Goal: Information Seeking & Learning: Learn about a topic

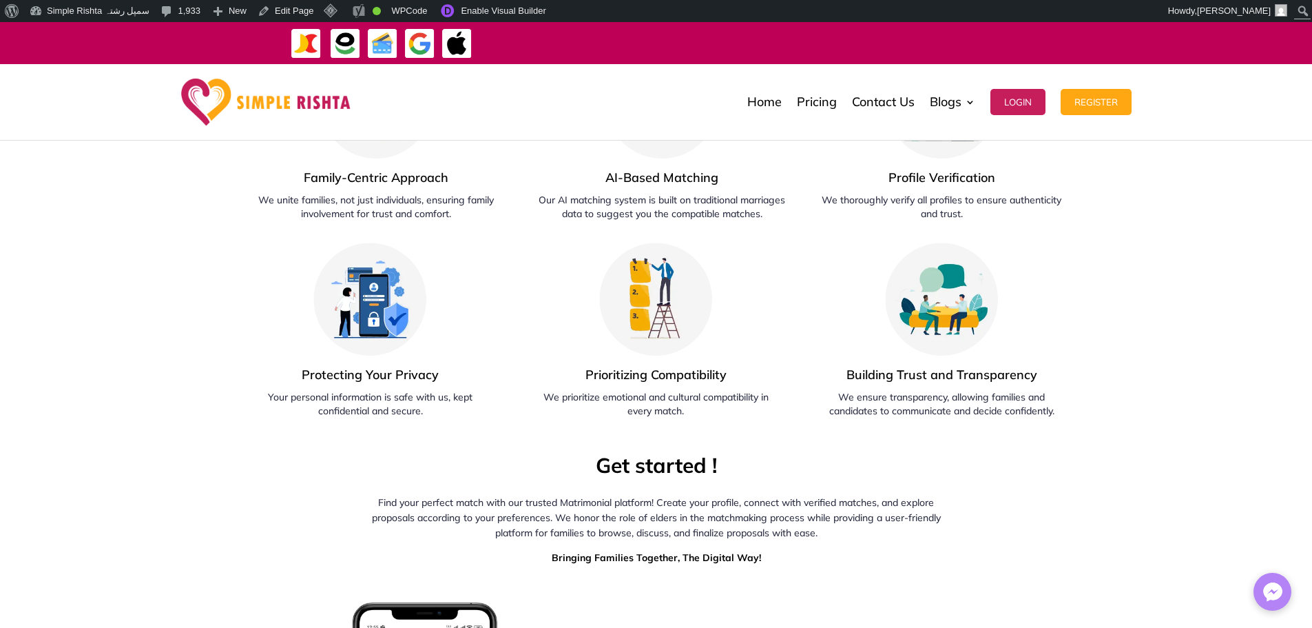
scroll to position [1515, 0]
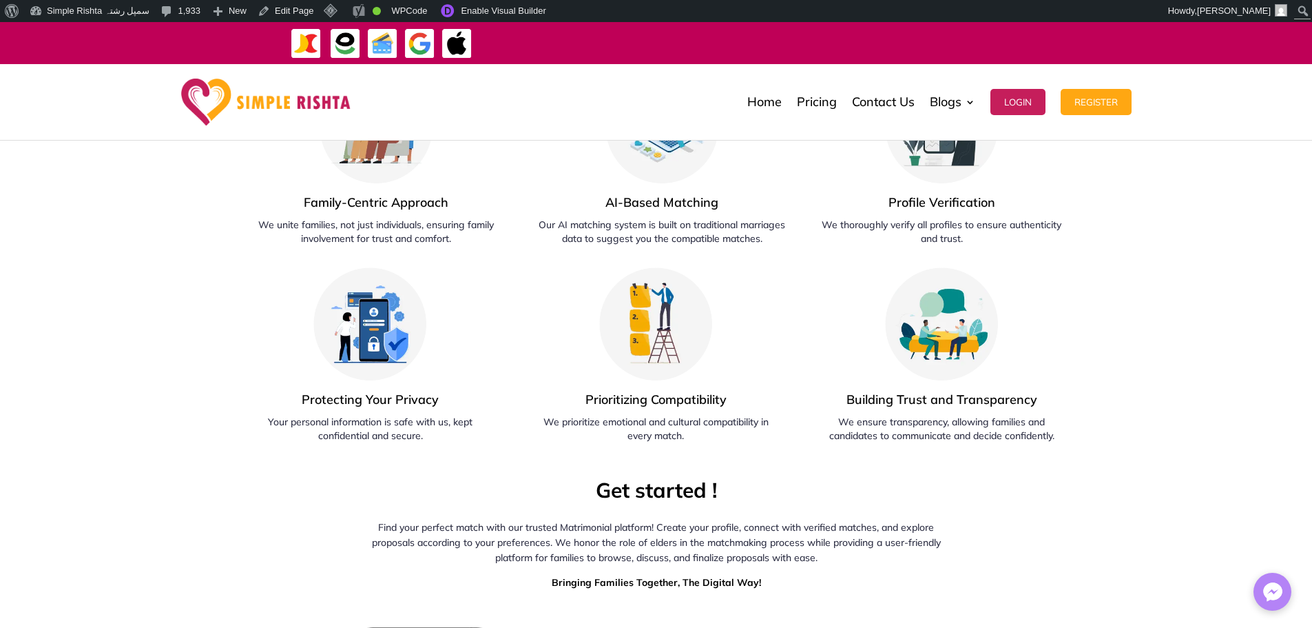
click at [1287, 200] on div "A Platform Built for Families Experience the future of traditional matchmaking …" at bounding box center [656, 129] width 1312 height 628
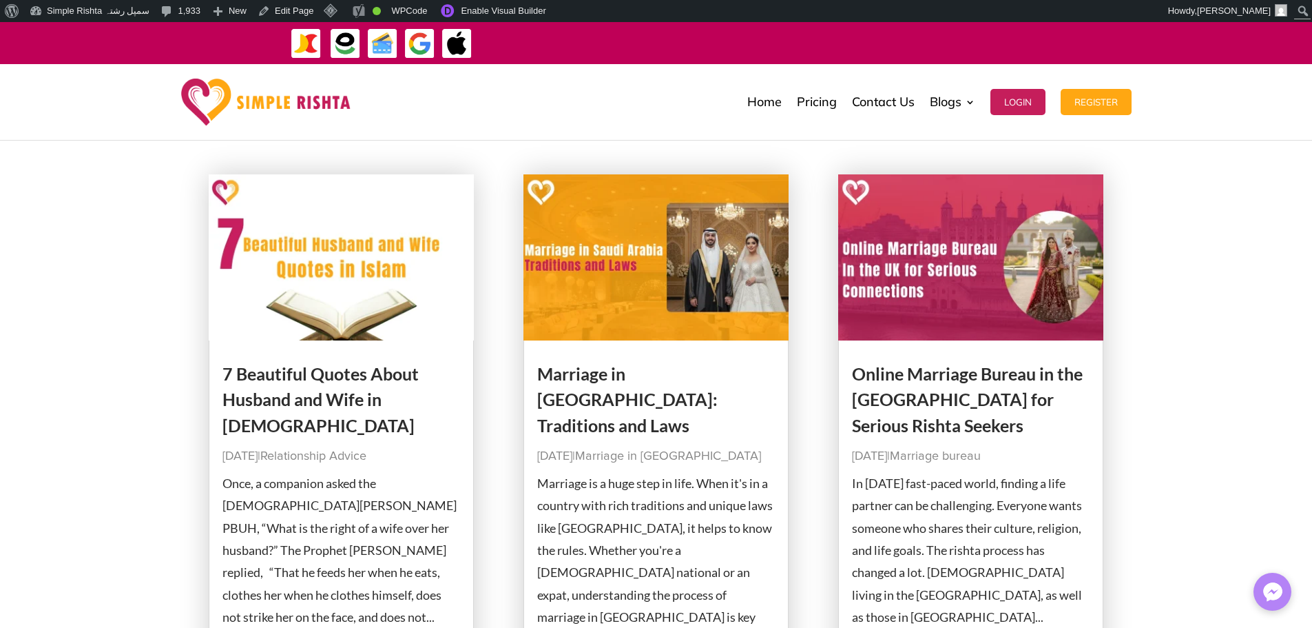
scroll to position [138, 0]
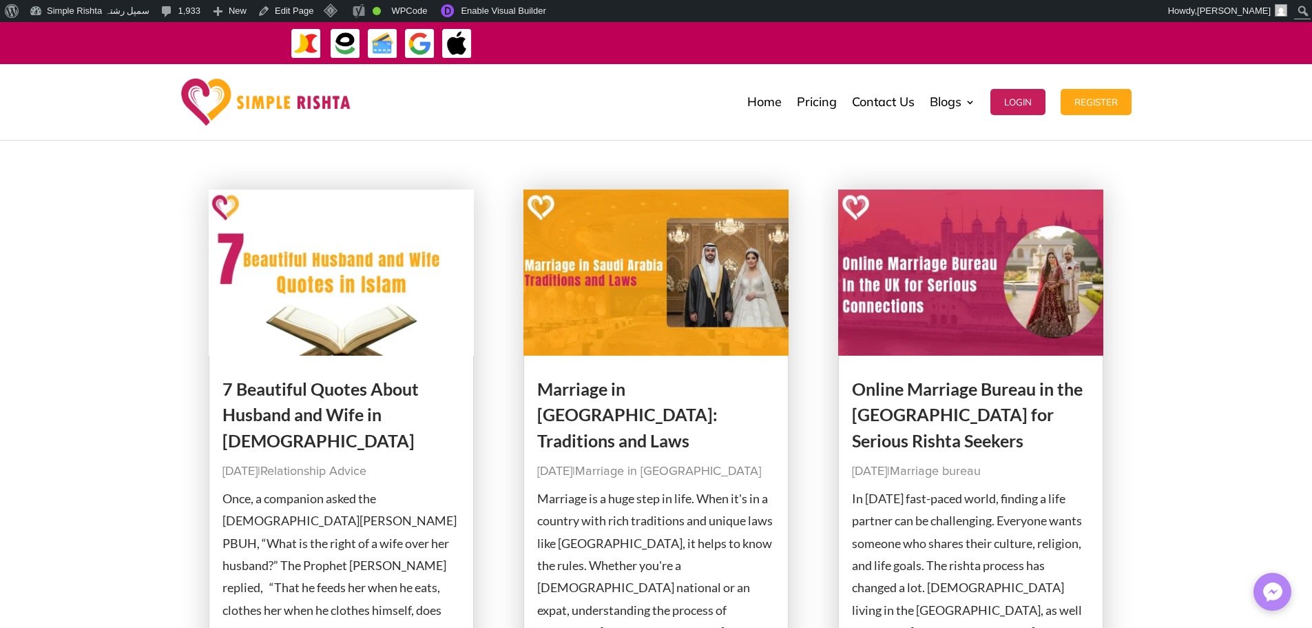
click at [384, 313] on img at bounding box center [342, 272] width 266 height 166
click at [688, 334] on img at bounding box center [657, 272] width 266 height 166
click at [937, 304] on img at bounding box center [971, 272] width 266 height 166
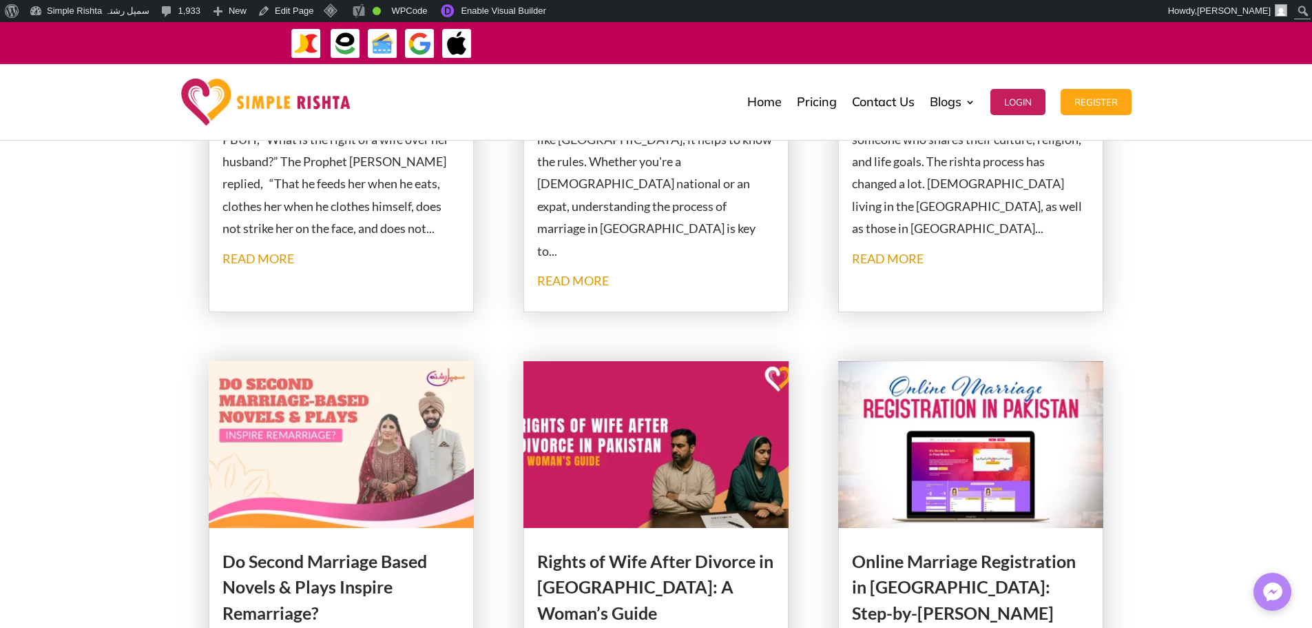
scroll to position [620, 0]
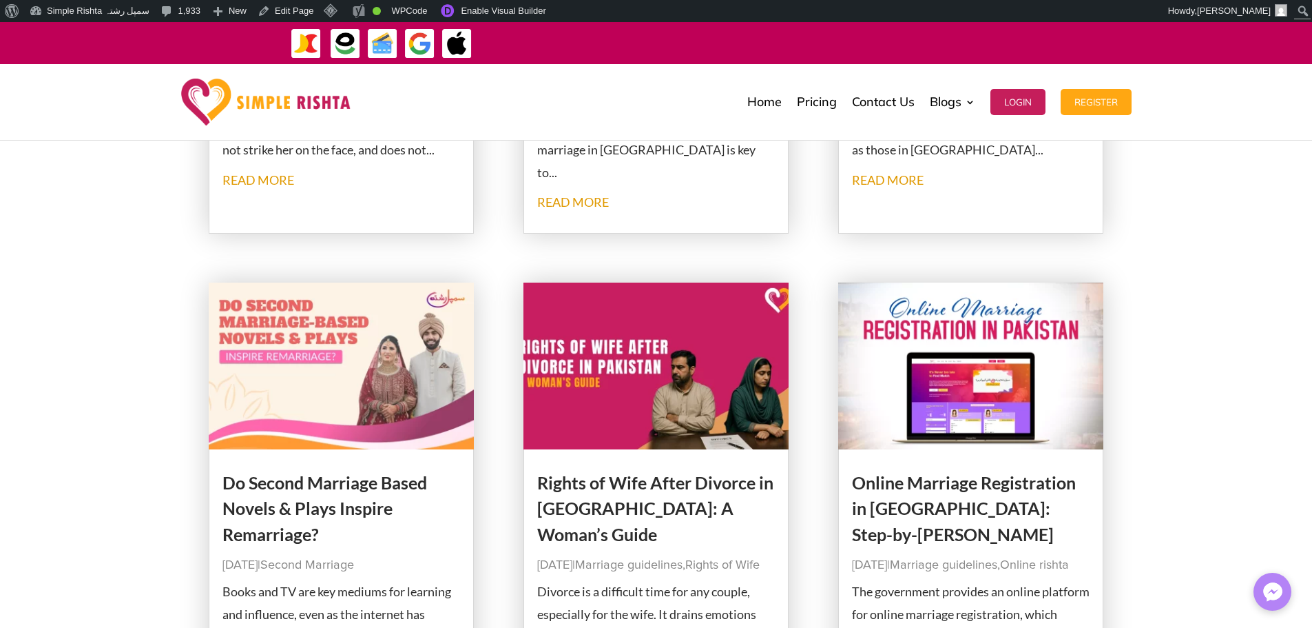
click at [419, 351] on img at bounding box center [342, 365] width 266 height 166
click at [582, 363] on img at bounding box center [657, 365] width 266 height 166
click at [1068, 407] on img at bounding box center [971, 365] width 266 height 166
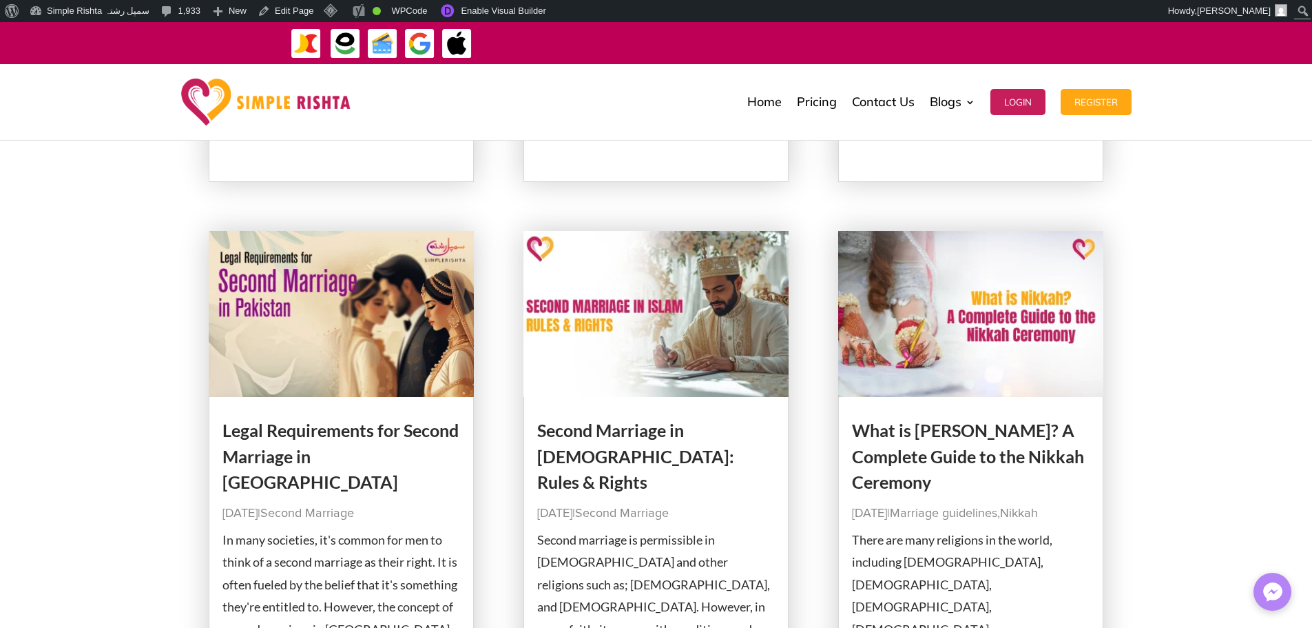
scroll to position [1309, 0]
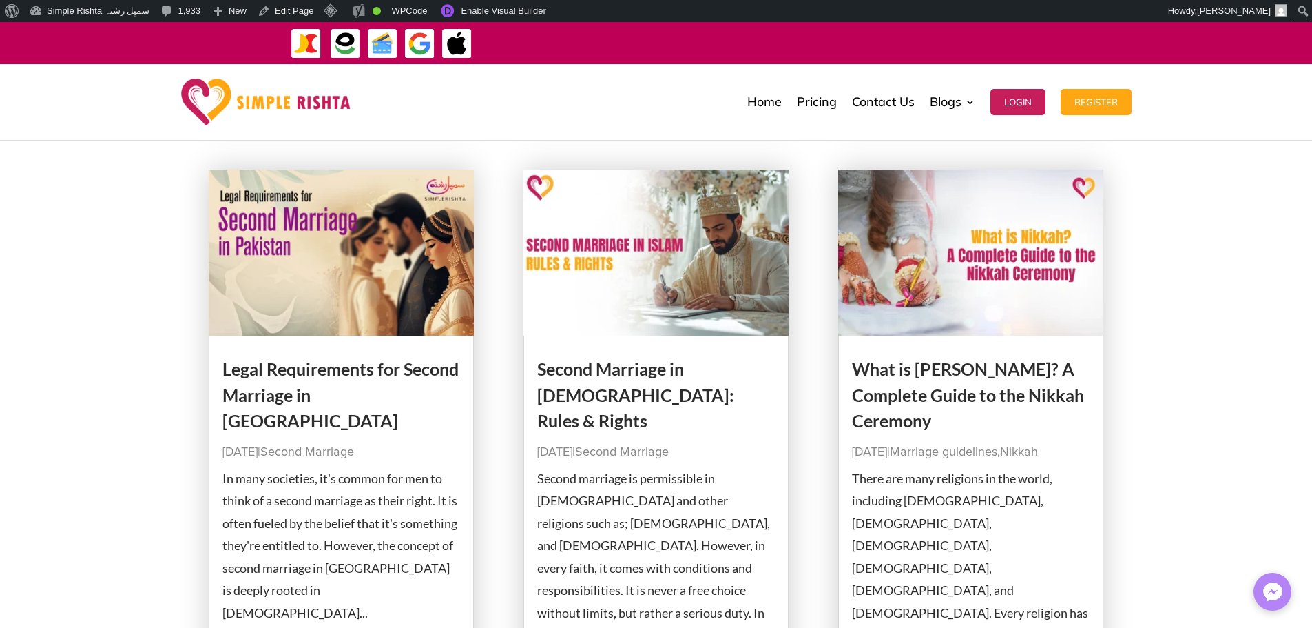
click at [387, 283] on img at bounding box center [342, 252] width 266 height 166
click at [1022, 298] on img at bounding box center [971, 252] width 266 height 166
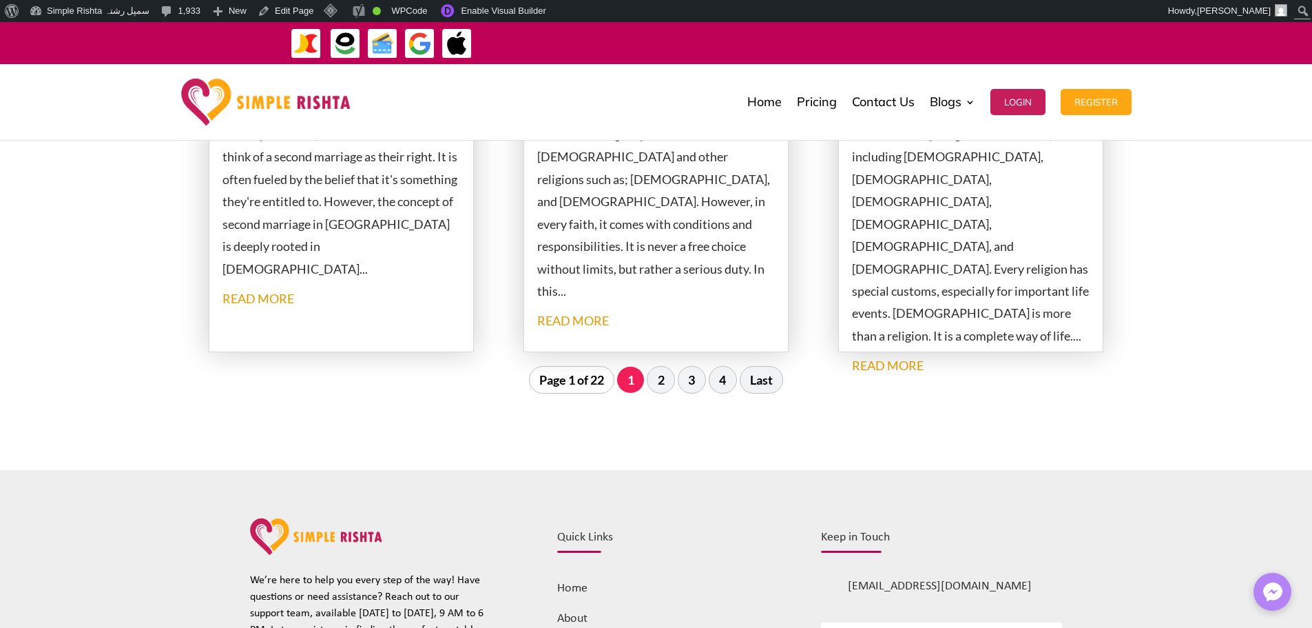
scroll to position [1722, 0]
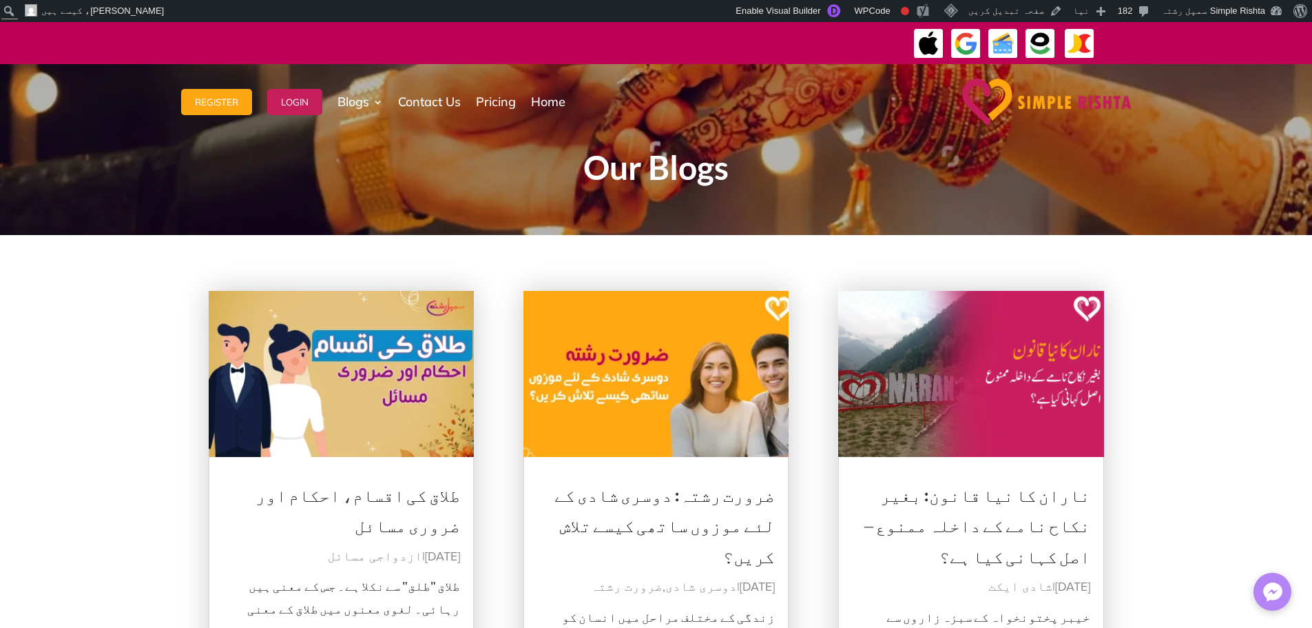
click at [396, 382] on img at bounding box center [342, 374] width 266 height 166
click at [585, 364] on img at bounding box center [657, 374] width 266 height 166
click at [920, 364] on img at bounding box center [971, 374] width 266 height 166
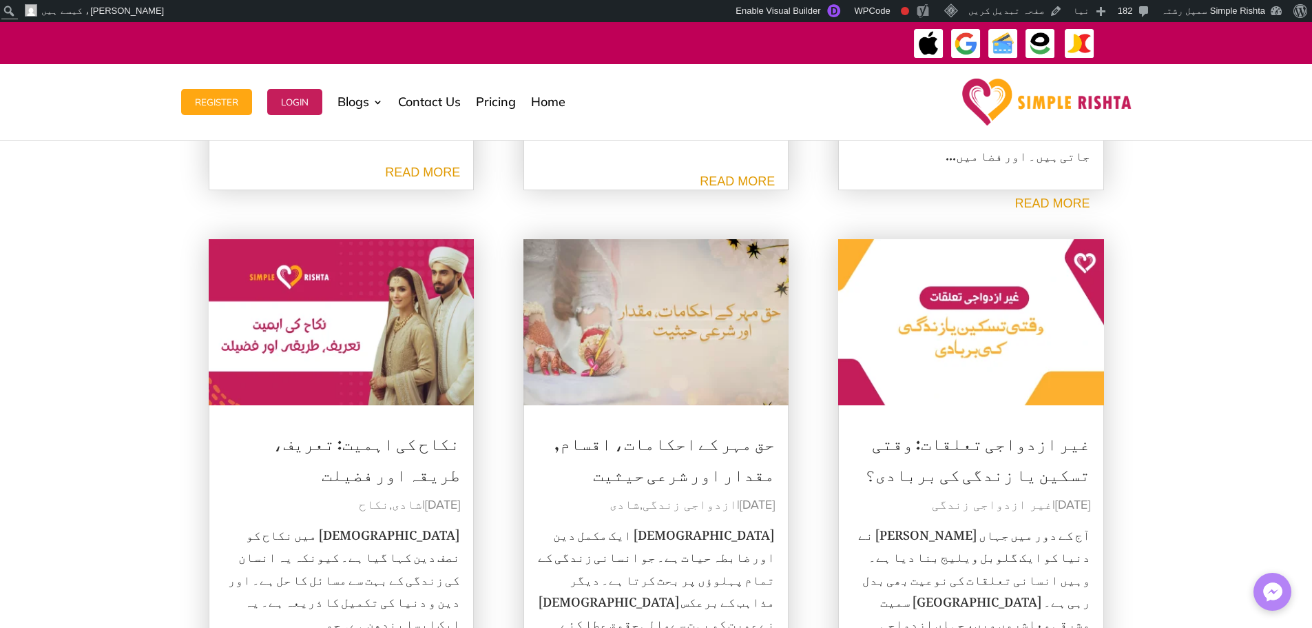
scroll to position [620, 0]
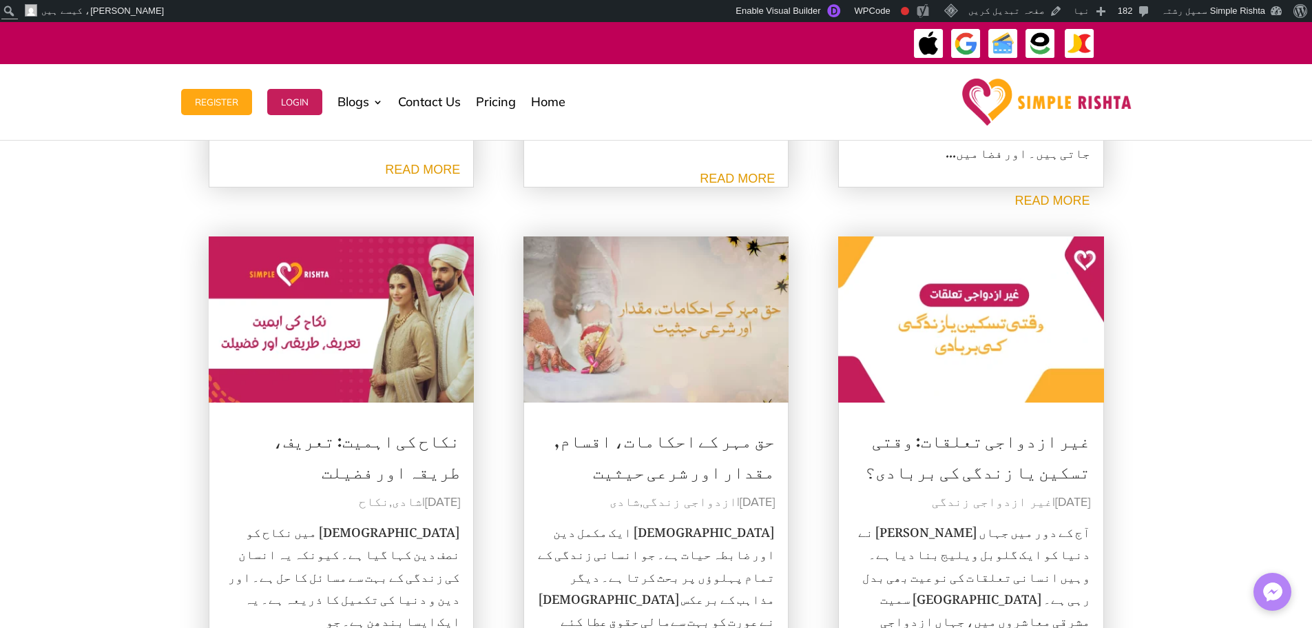
click at [383, 346] on img at bounding box center [342, 319] width 266 height 166
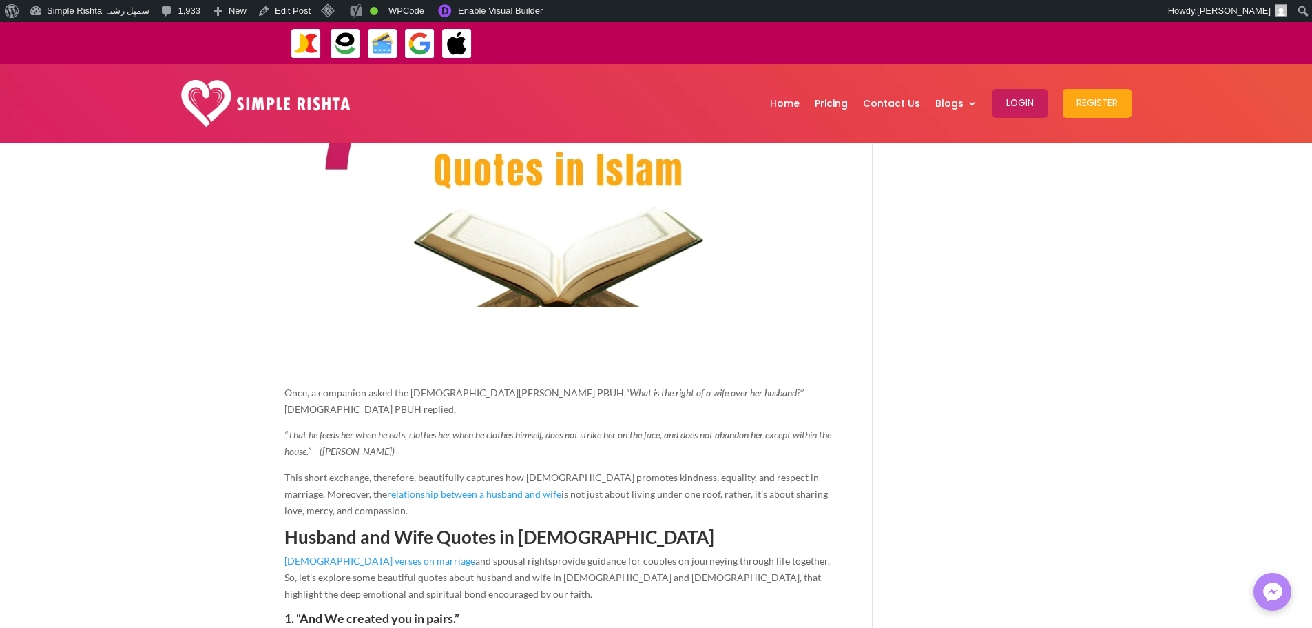
scroll to position [413, 0]
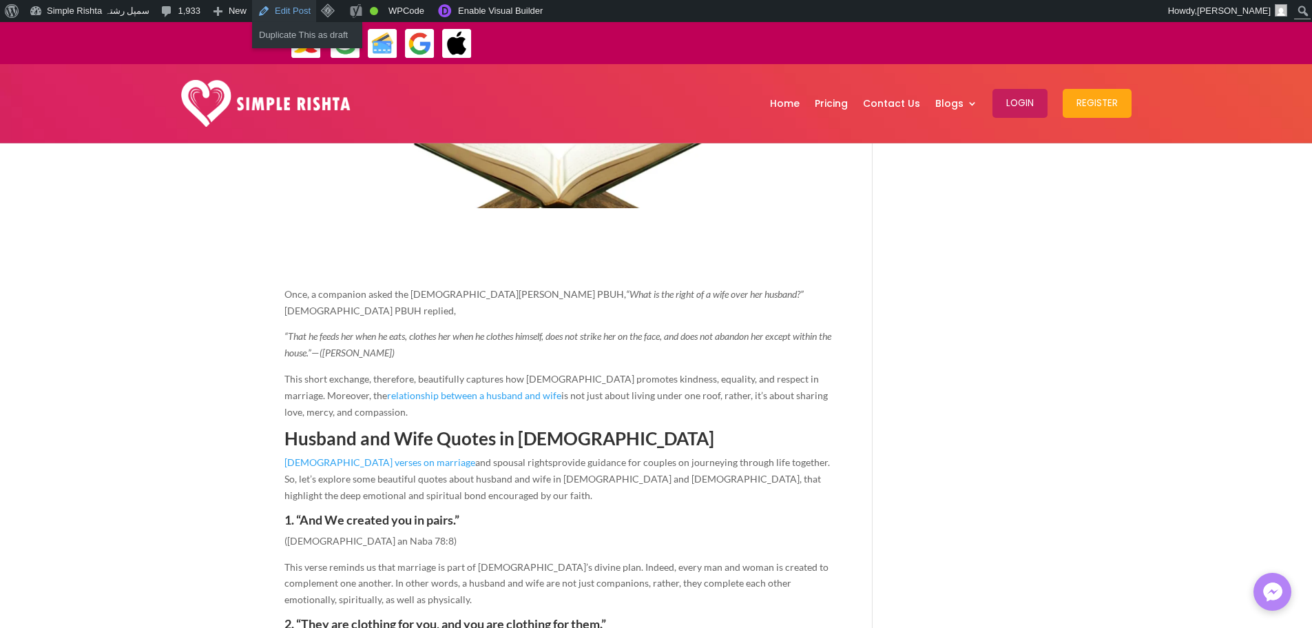
click at [275, 12] on link "Edit Post" at bounding box center [284, 11] width 64 height 22
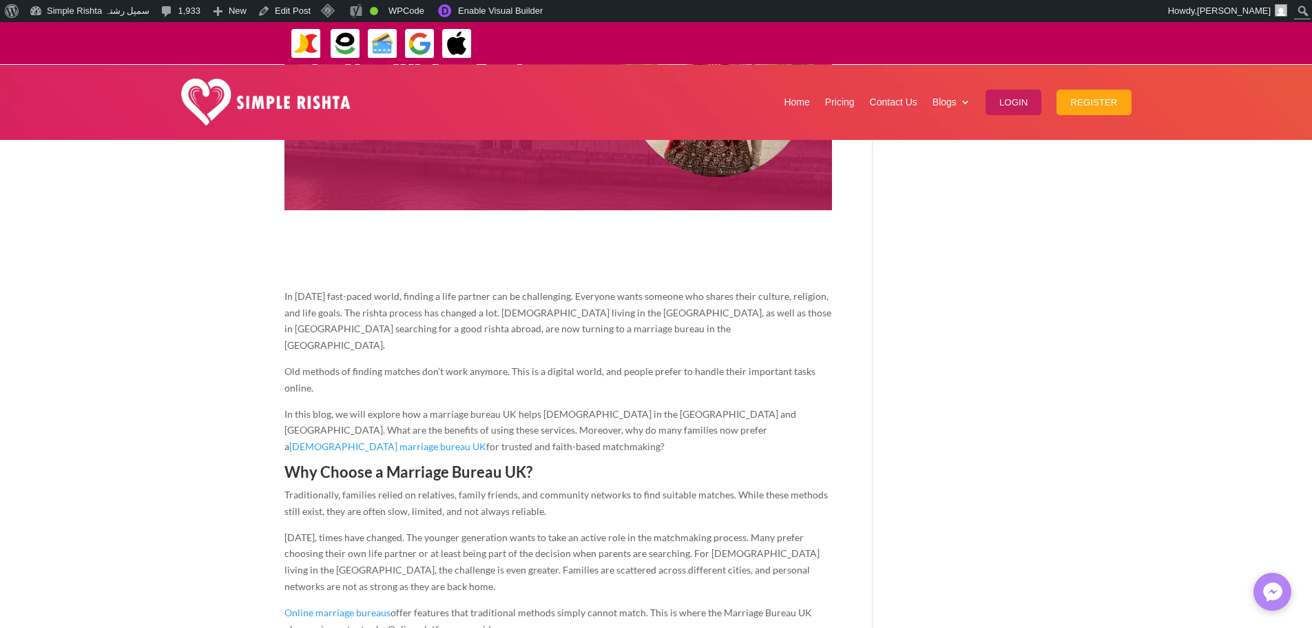
scroll to position [413, 0]
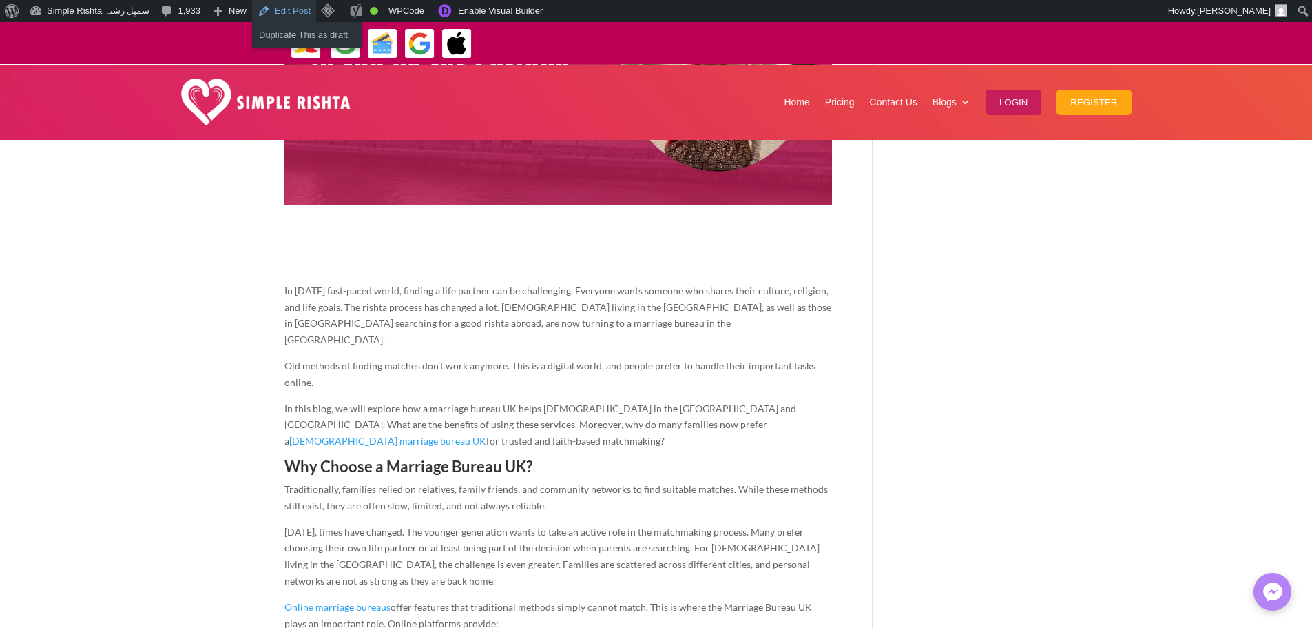
click at [288, 10] on link "Edit Post" at bounding box center [284, 11] width 64 height 22
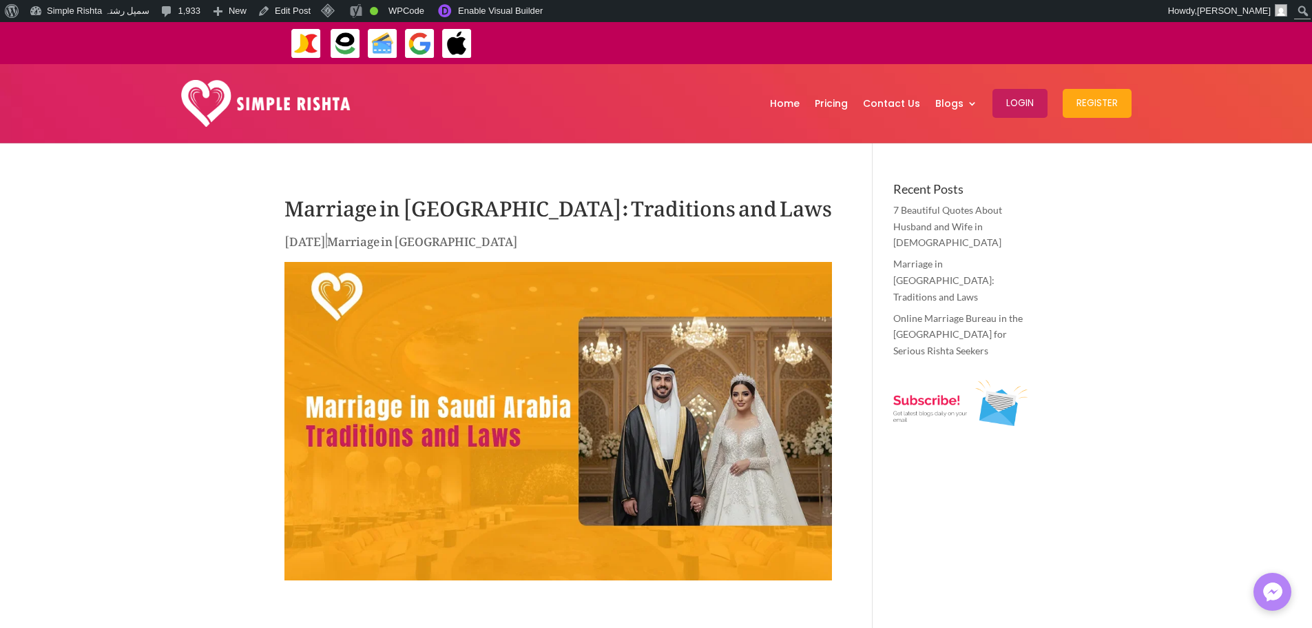
scroll to position [413, 0]
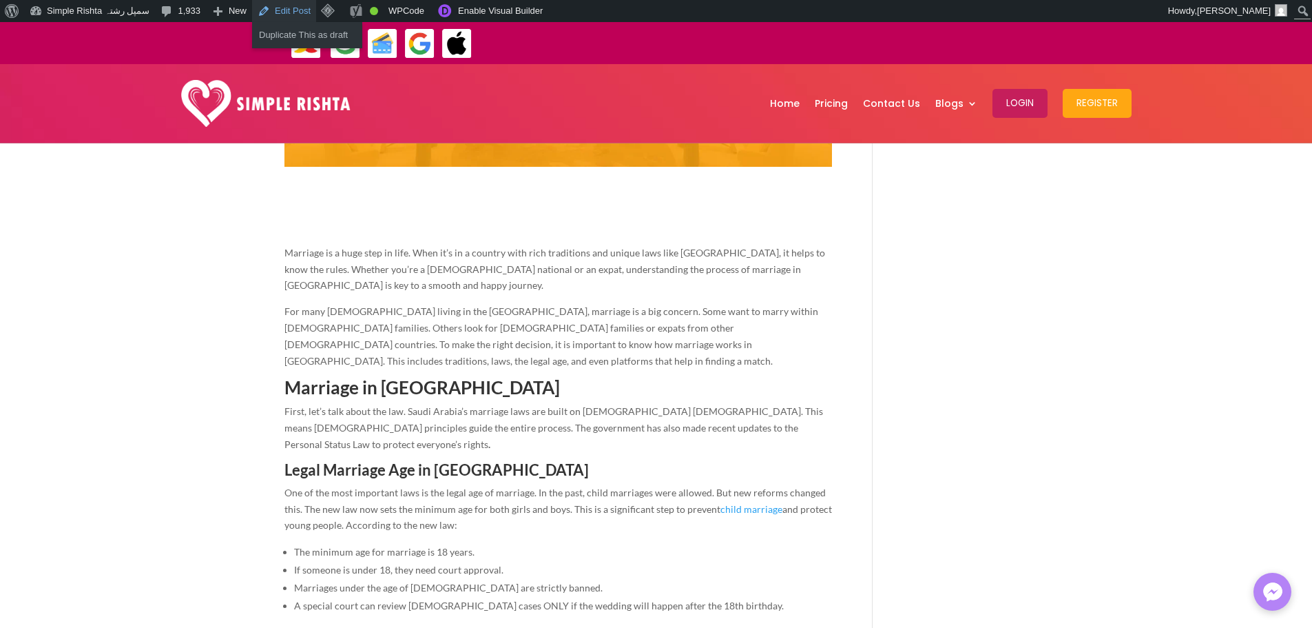
click at [285, 8] on link "Edit Post" at bounding box center [284, 11] width 64 height 22
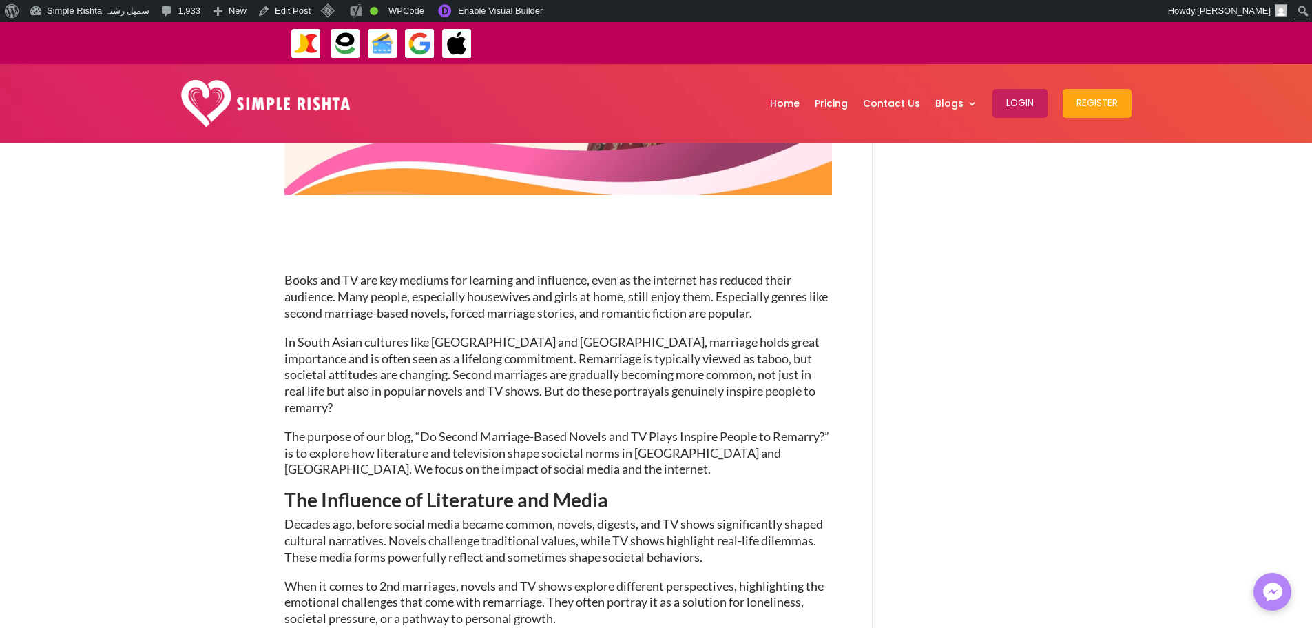
scroll to position [413, 0]
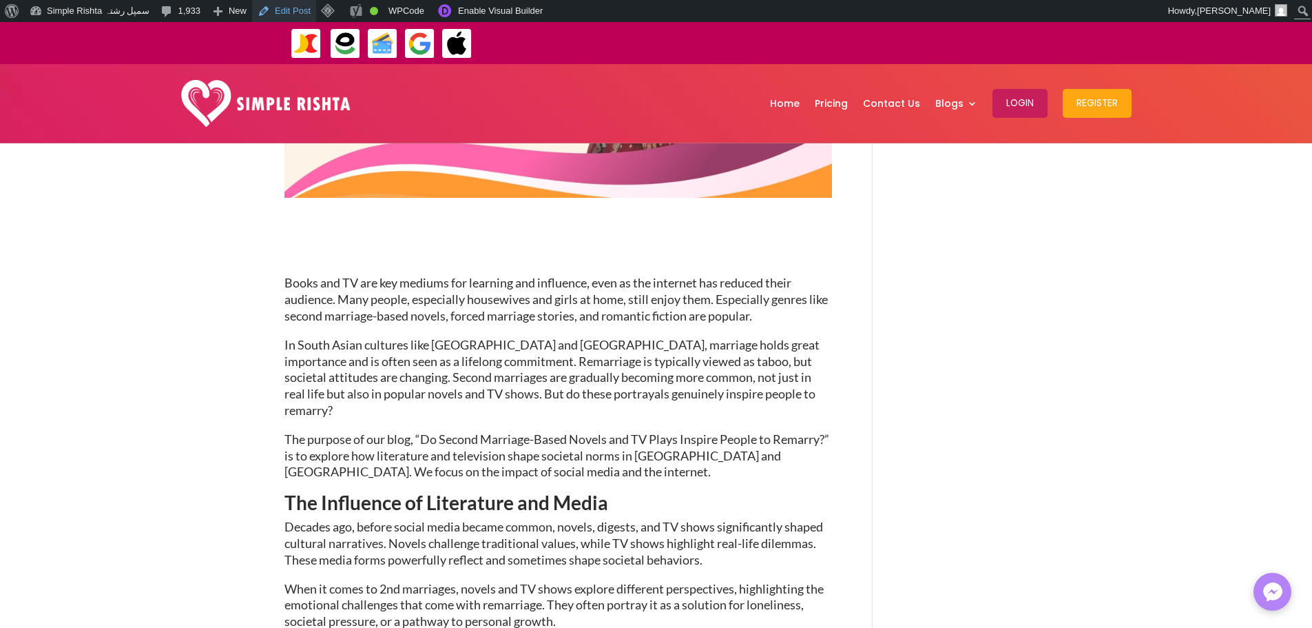
click at [283, 7] on link "Edit Post" at bounding box center [284, 11] width 64 height 22
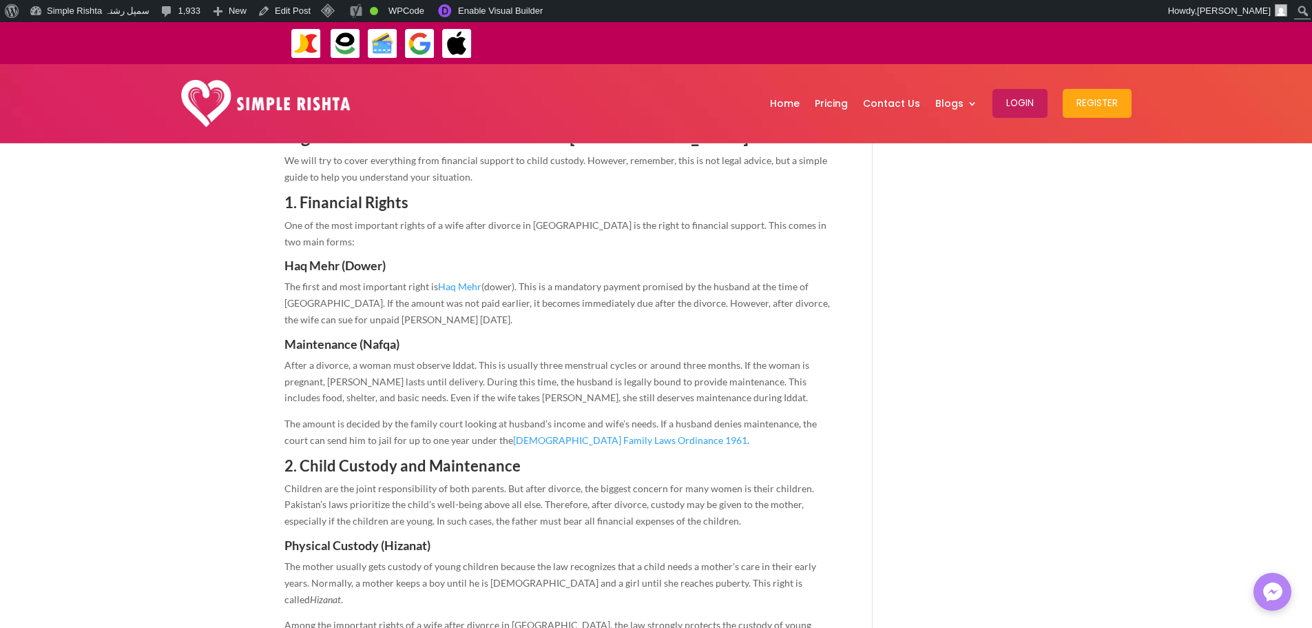
scroll to position [758, 0]
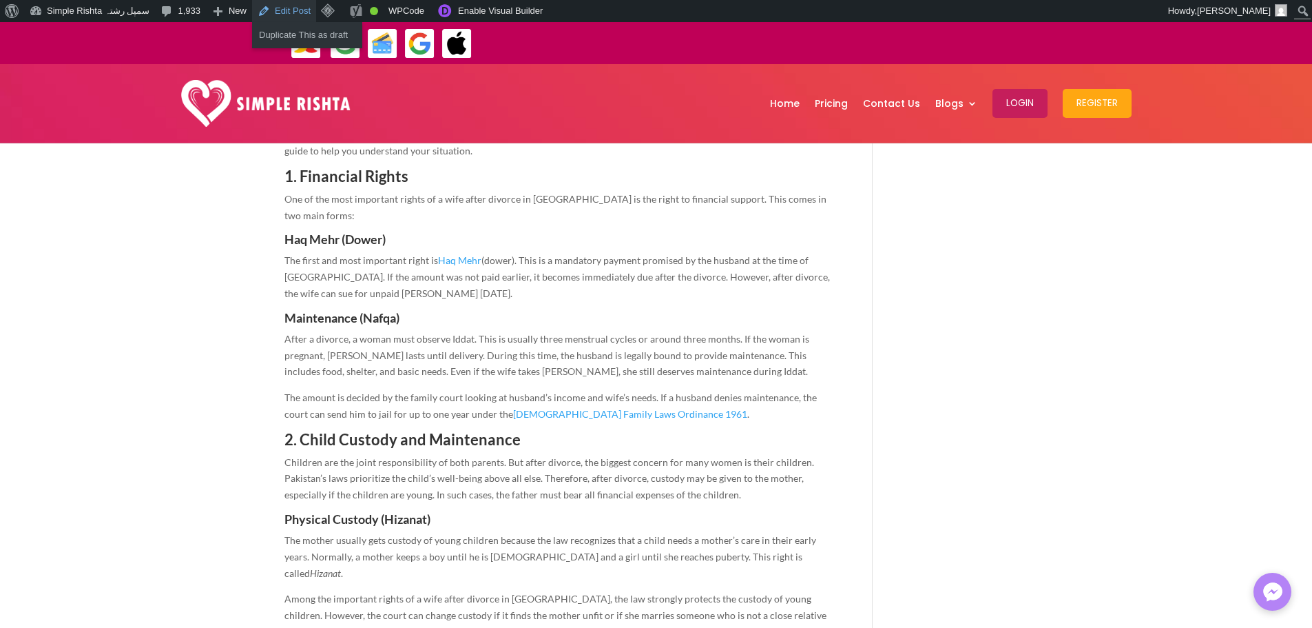
click at [282, 9] on link "Edit Post" at bounding box center [284, 11] width 64 height 22
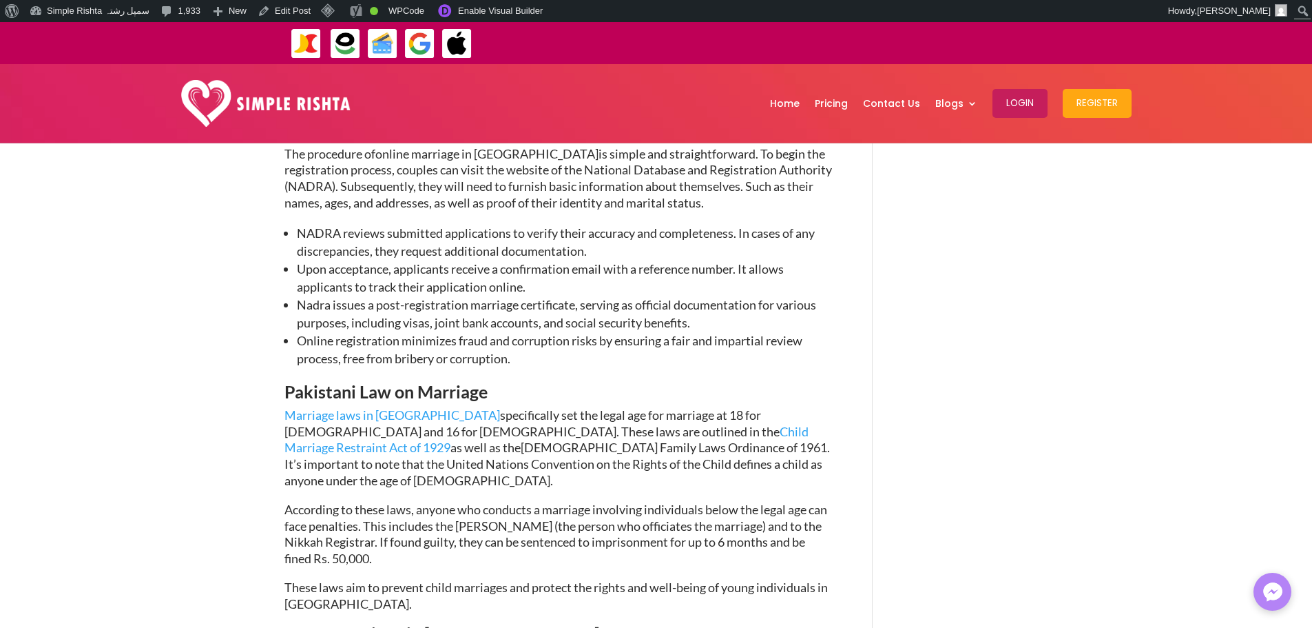
scroll to position [1791, 0]
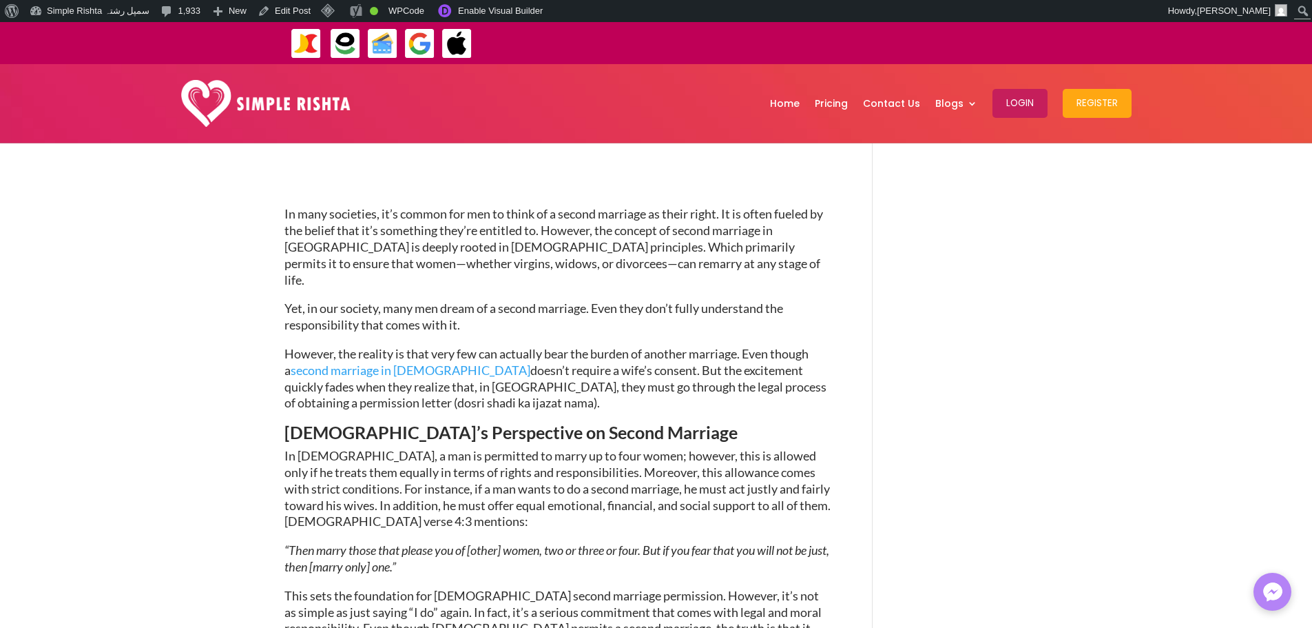
scroll to position [827, 0]
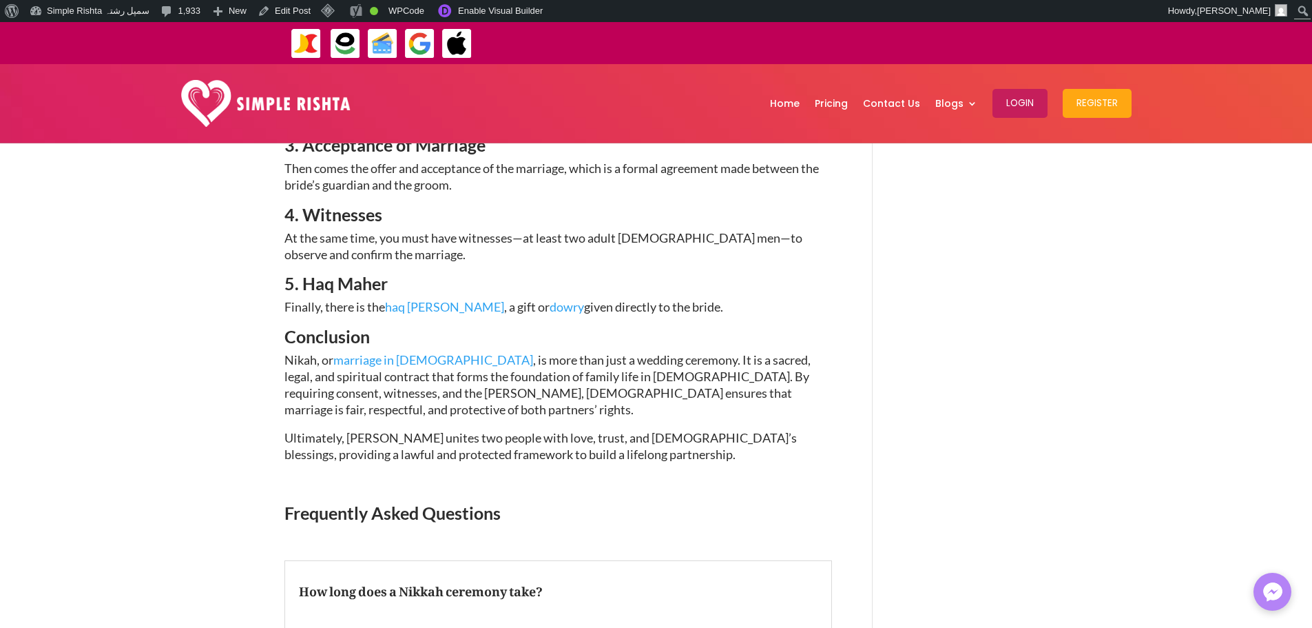
scroll to position [1998, 0]
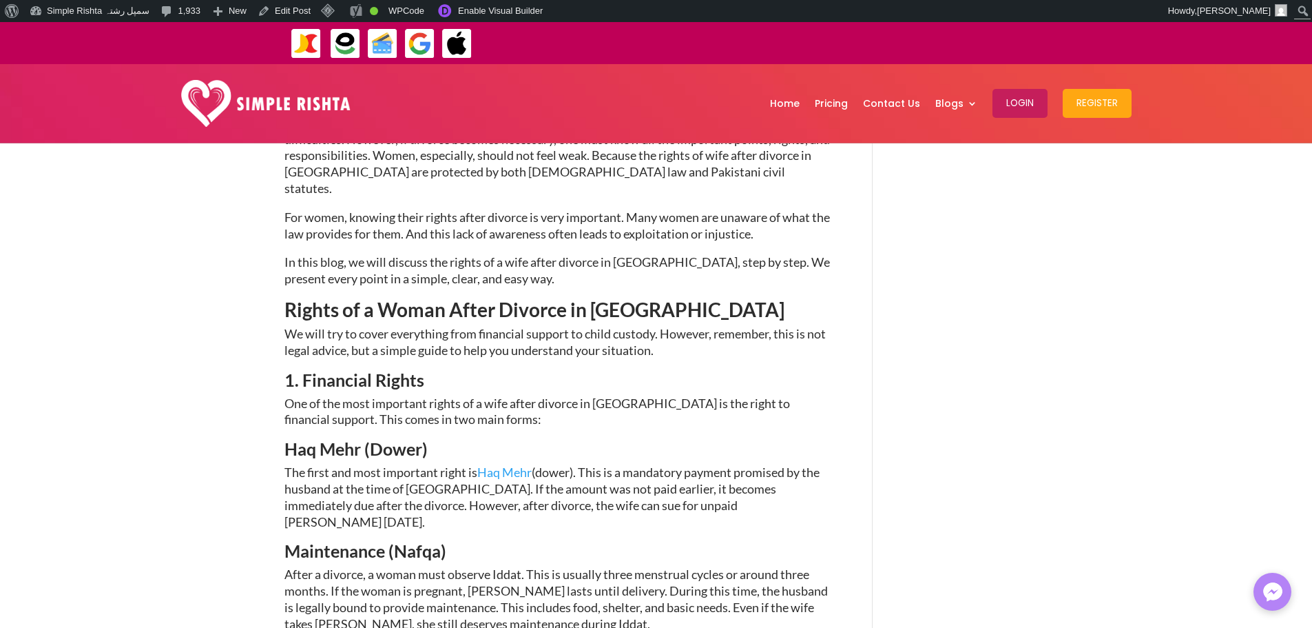
scroll to position [689, 0]
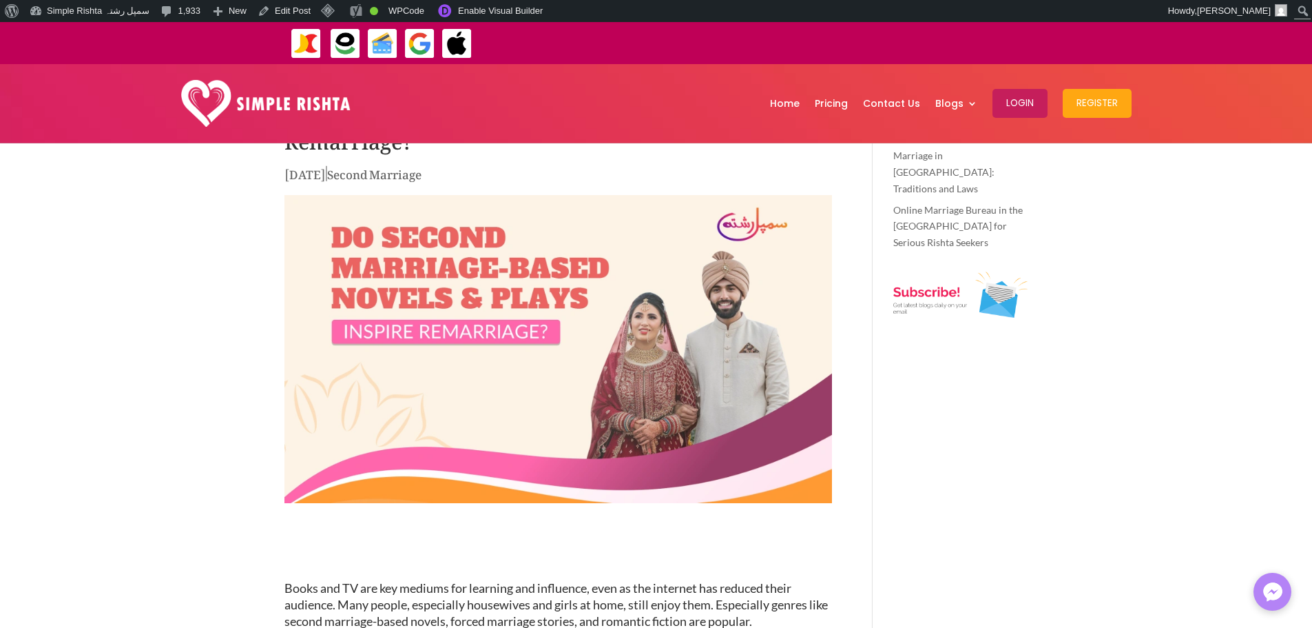
scroll to position [482, 0]
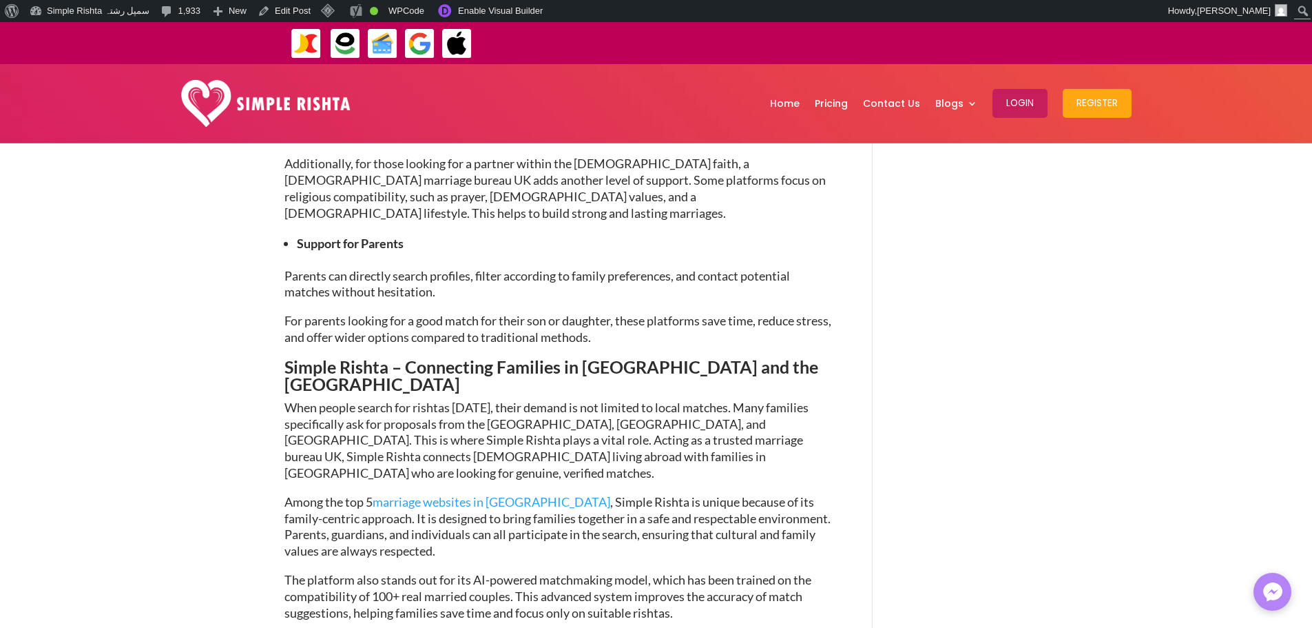
scroll to position [1378, 0]
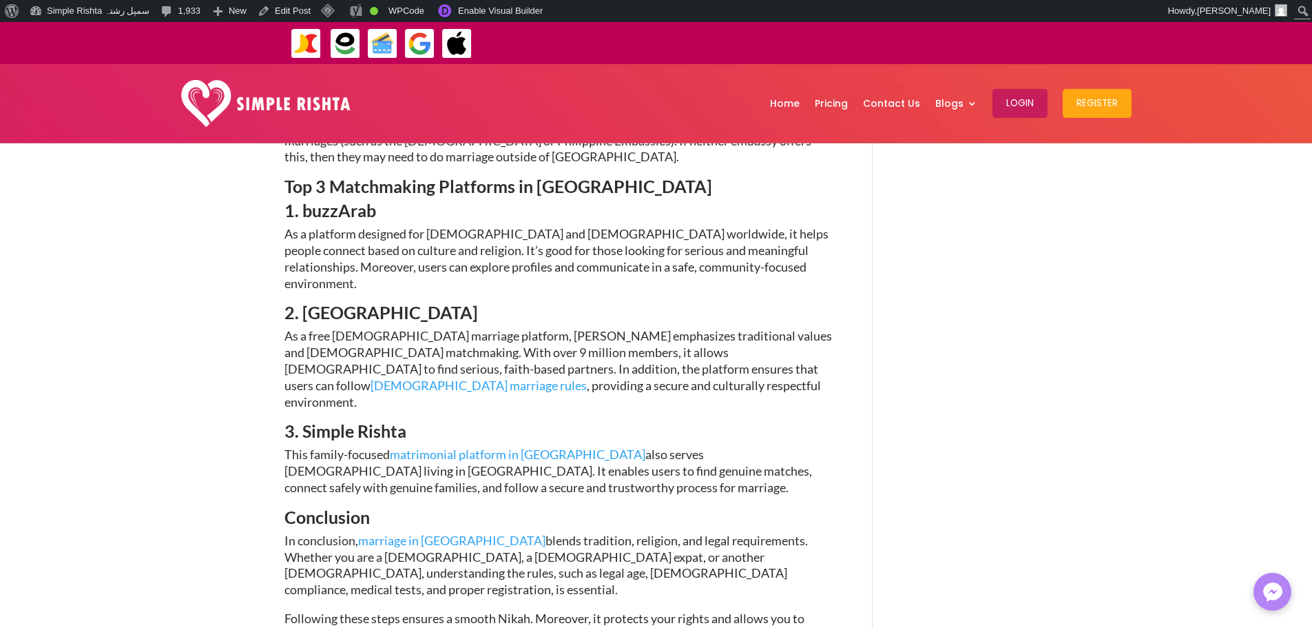
scroll to position [4340, 0]
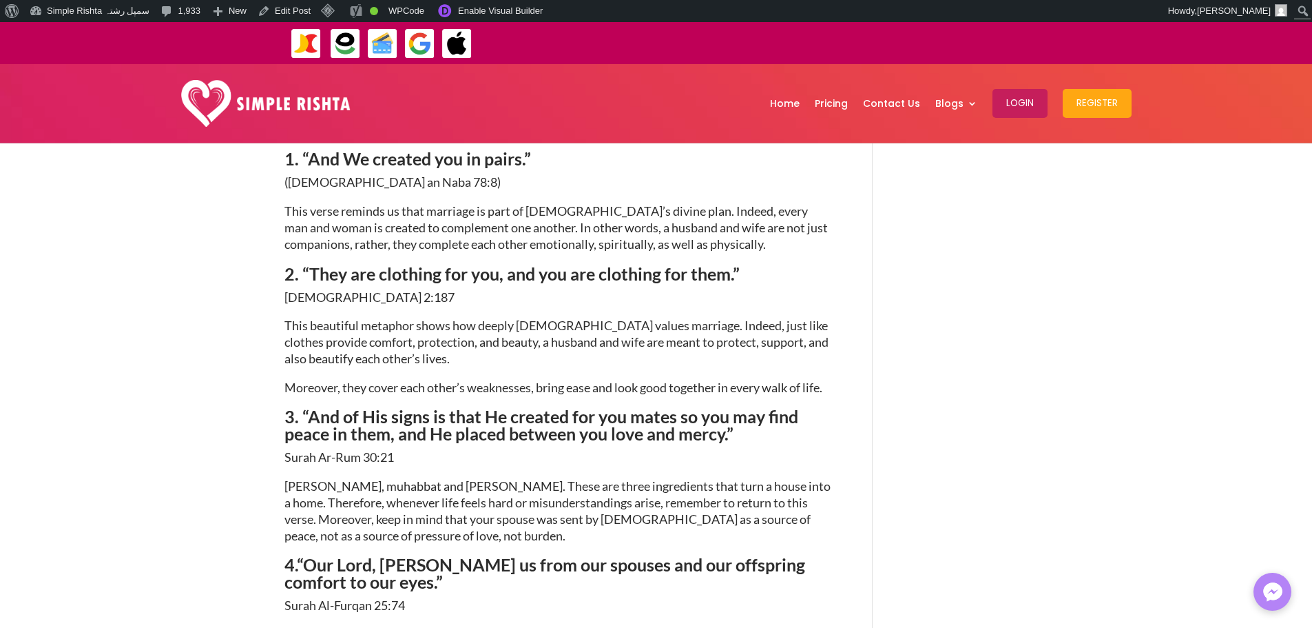
scroll to position [827, 0]
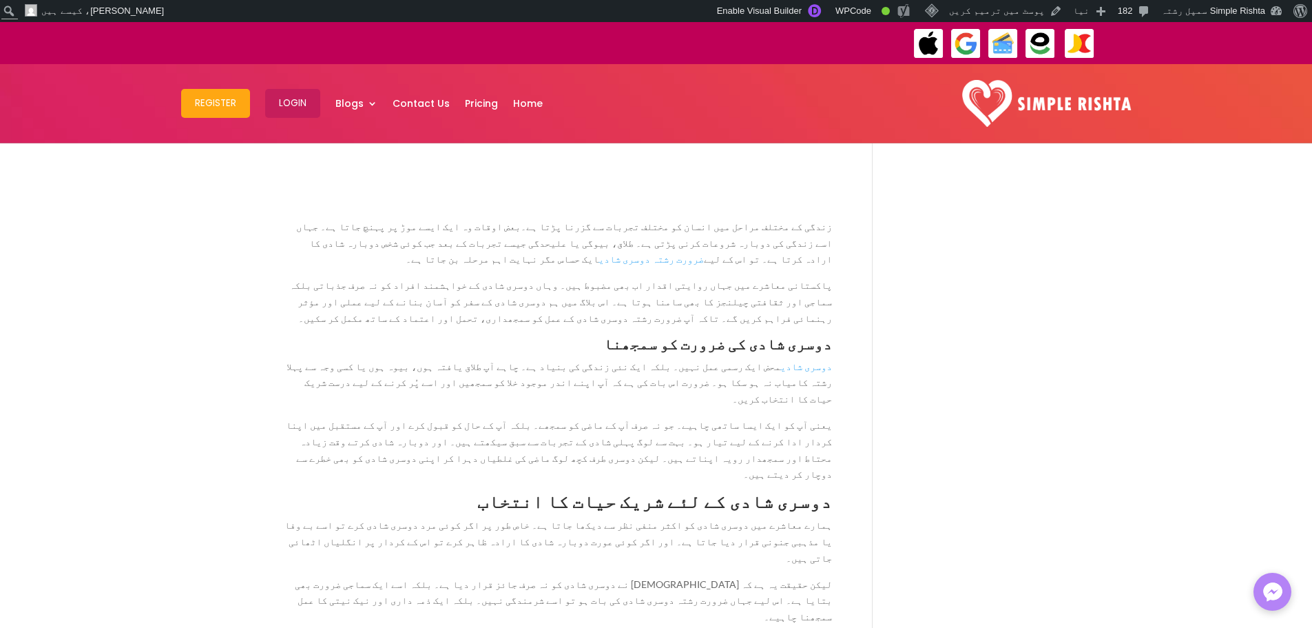
scroll to position [482, 0]
click at [1043, 13] on link "پوسٹ میں ترمیم کریں" at bounding box center [1006, 11] width 124 height 22
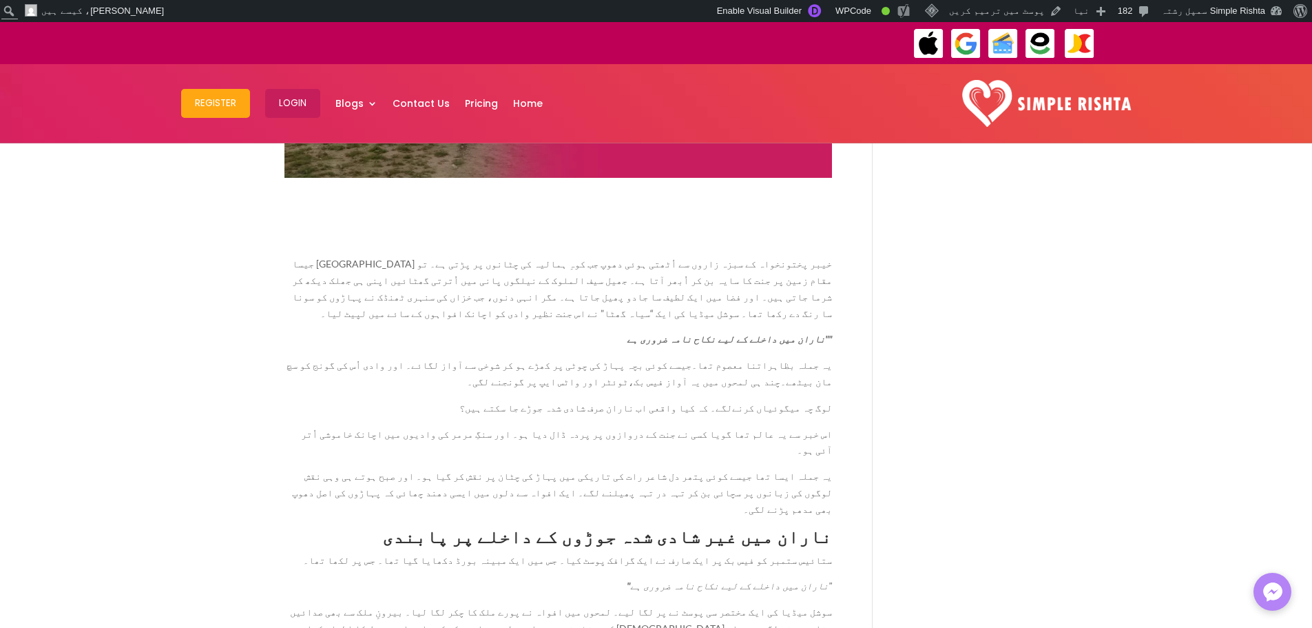
scroll to position [413, 0]
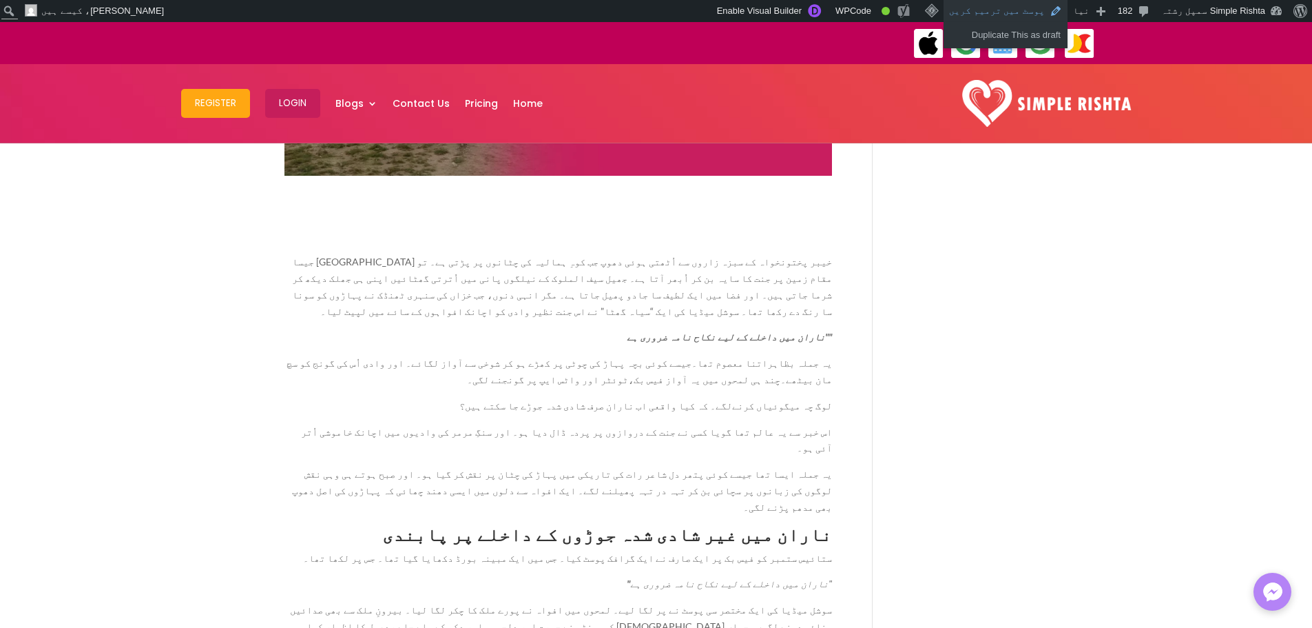
click at [1018, 11] on link "پوسٹ میں ترمیم کریں" at bounding box center [1006, 11] width 124 height 22
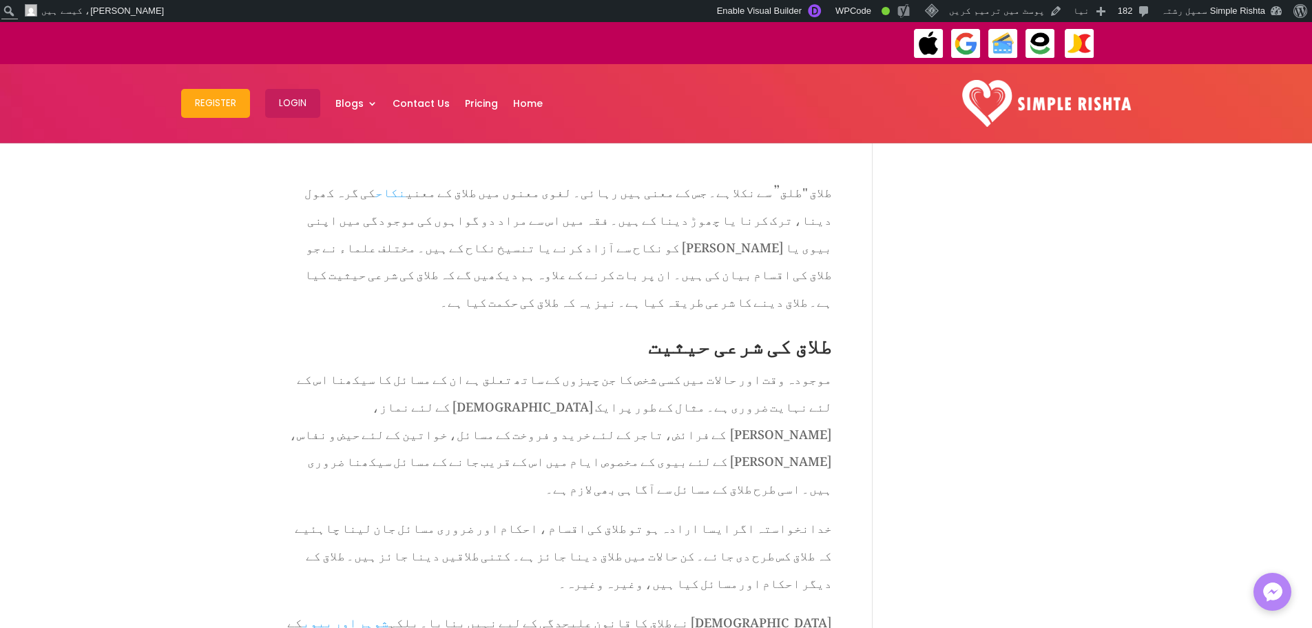
scroll to position [620, 0]
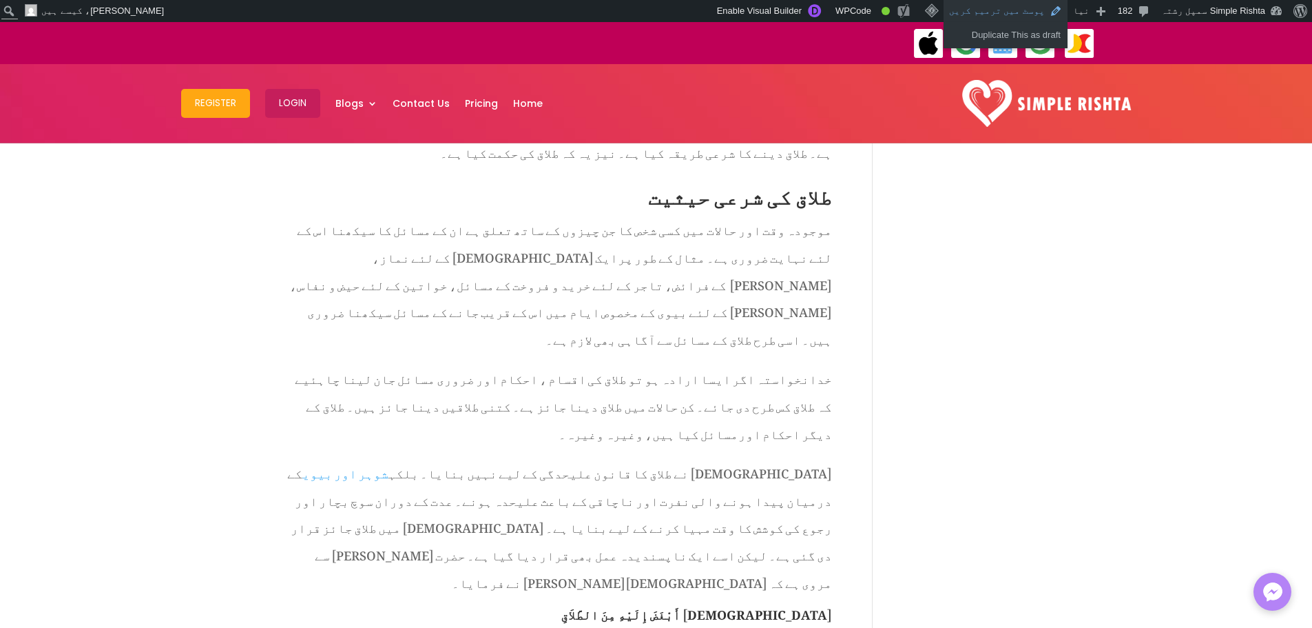
click at [1005, 9] on link "پوسٹ میں ترمیم کریں" at bounding box center [1006, 11] width 124 height 22
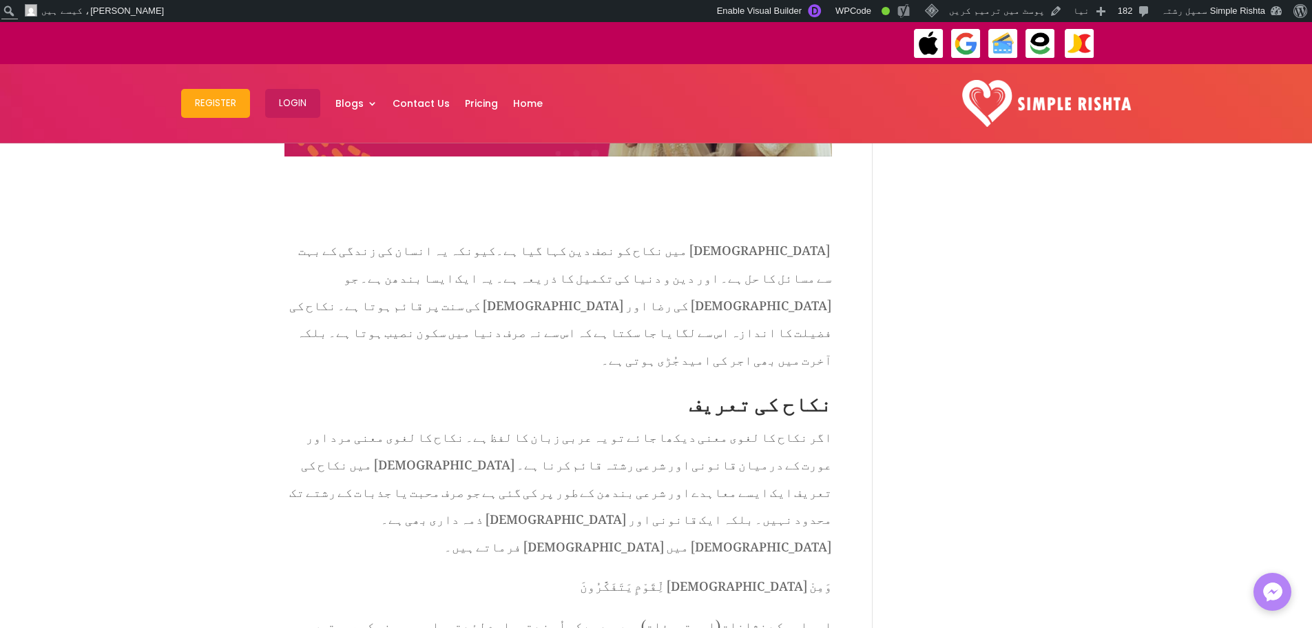
scroll to position [413, 0]
click at [1006, 14] on link "پوسٹ میں ترمیم کریں" at bounding box center [1006, 11] width 124 height 22
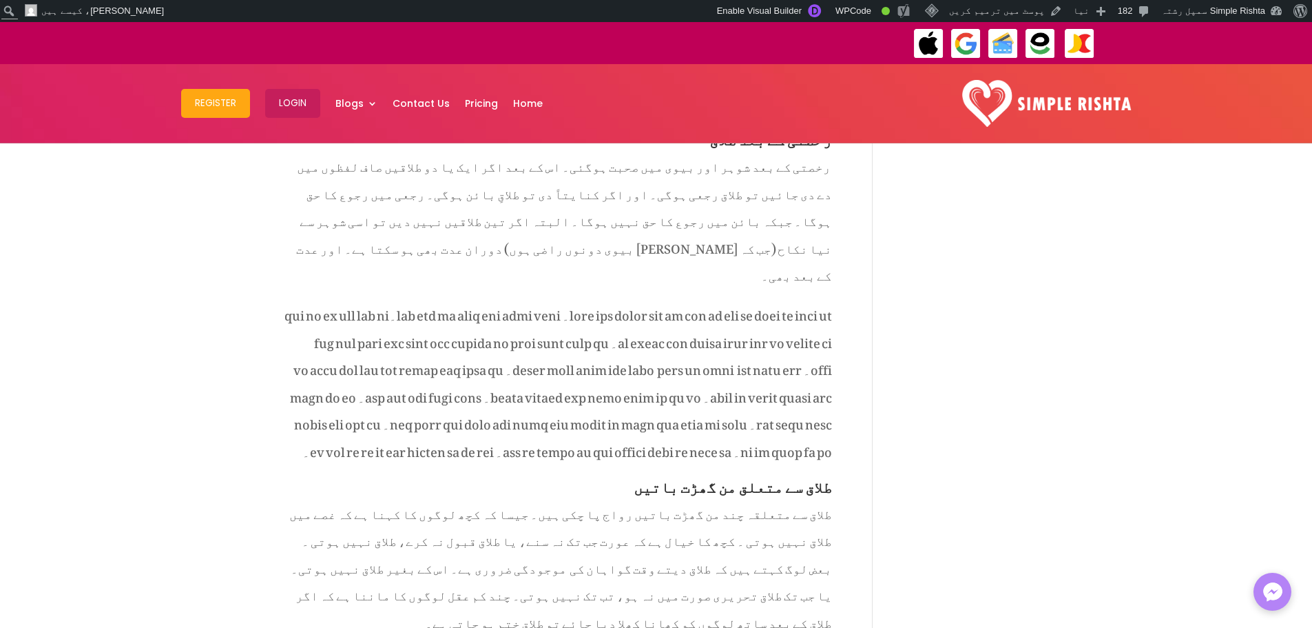
scroll to position [5993, 0]
